Goal: Task Accomplishment & Management: Manage account settings

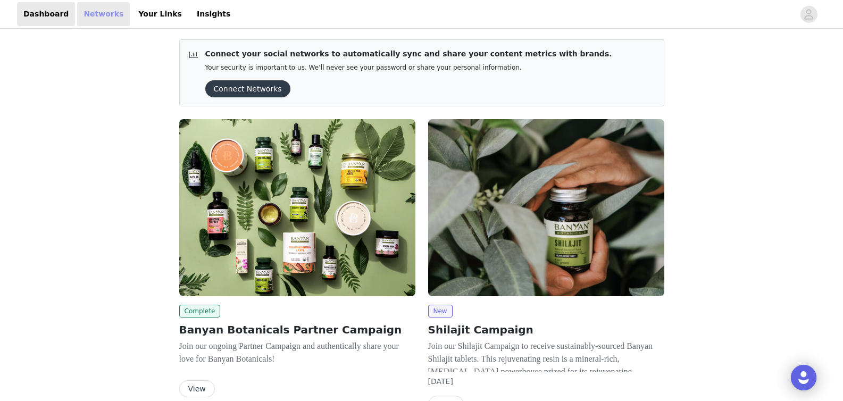
click at [107, 23] on link "Networks" at bounding box center [103, 14] width 53 height 24
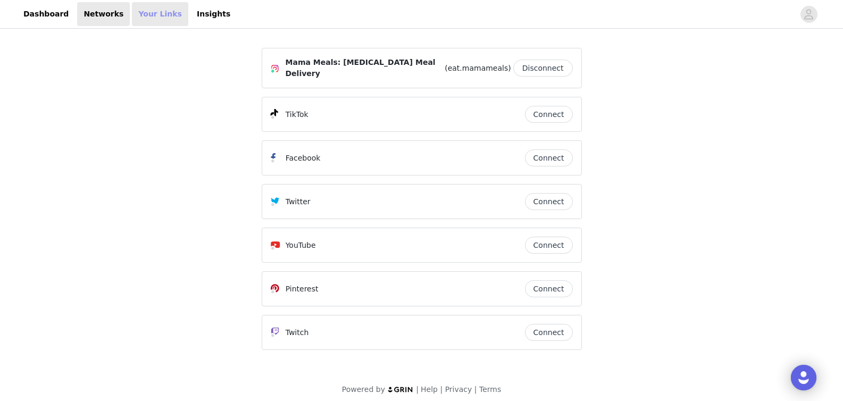
click at [142, 6] on link "Your Links" at bounding box center [160, 14] width 56 height 24
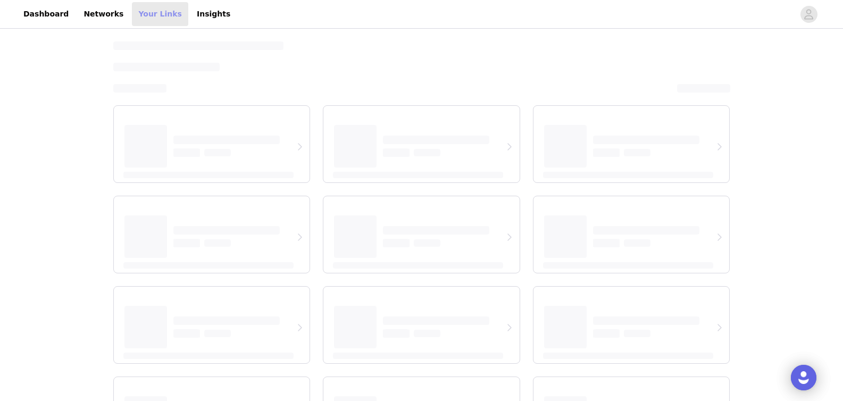
select select "12"
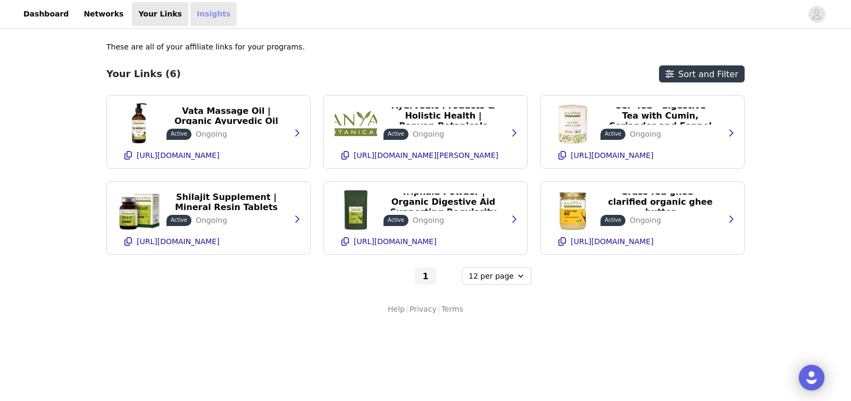
click at [190, 14] on link "Insights" at bounding box center [213, 14] width 46 height 24
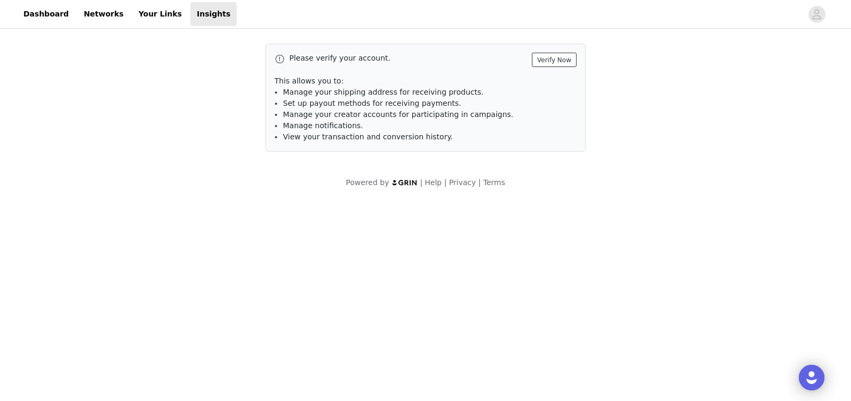
click at [567, 60] on button "Verify Now" at bounding box center [554, 60] width 45 height 14
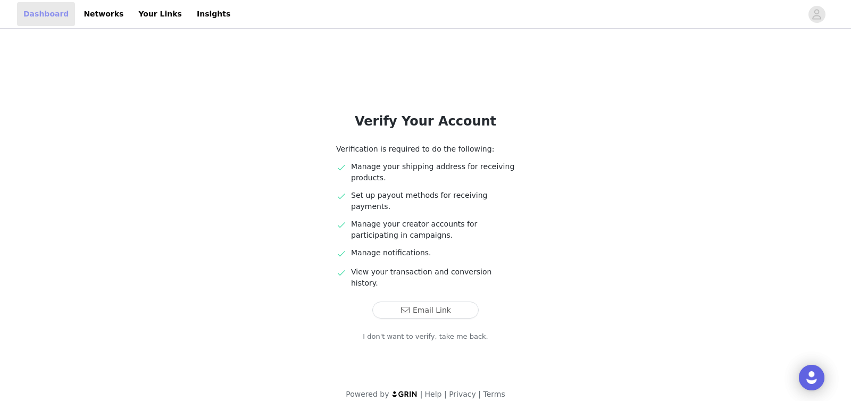
click at [38, 12] on link "Dashboard" at bounding box center [46, 14] width 58 height 24
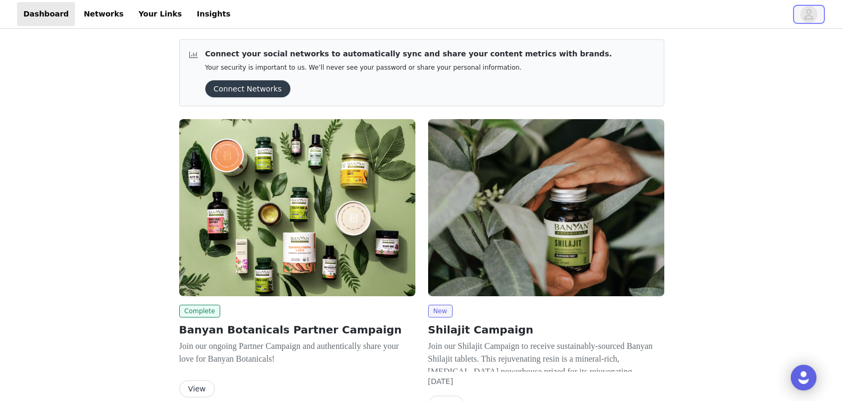
click at [804, 15] on icon "avatar" at bounding box center [808, 14] width 10 height 17
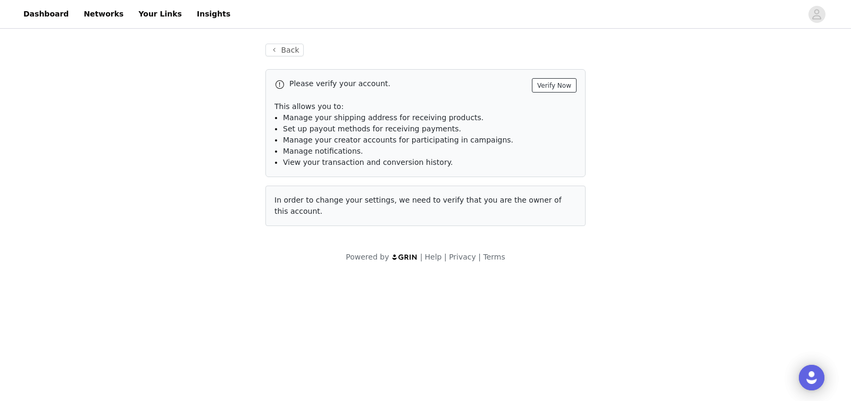
click at [554, 83] on button "Verify Now" at bounding box center [554, 85] width 45 height 14
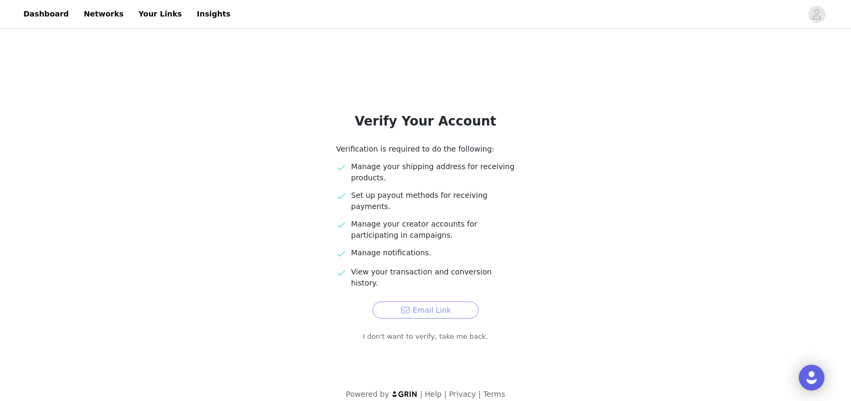
click at [395, 301] on button "Email Link" at bounding box center [425, 309] width 106 height 17
